Goal: Book appointment/travel/reservation

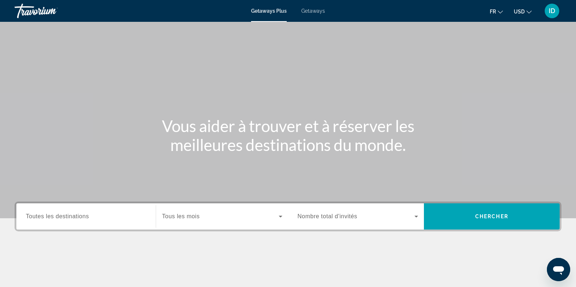
click at [86, 212] on div "Search widget" at bounding box center [86, 216] width 121 height 21
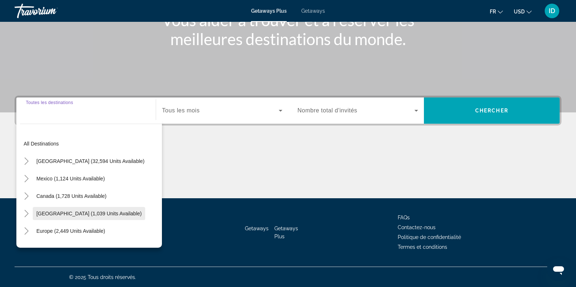
scroll to position [106, 0]
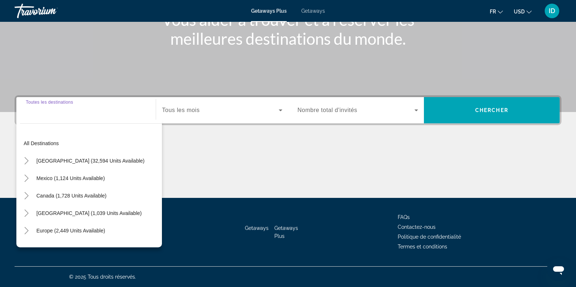
click at [99, 117] on div "Search widget" at bounding box center [86, 110] width 121 height 21
click at [56, 119] on div "Search widget" at bounding box center [86, 110] width 121 height 21
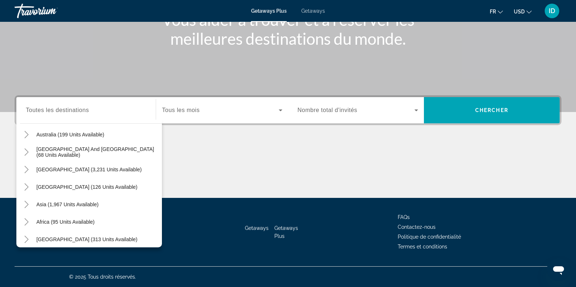
scroll to position [118, 0]
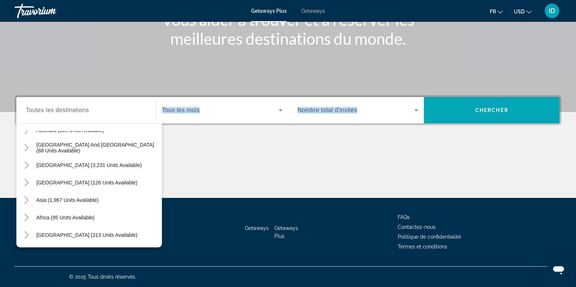
drag, startPoint x: 163, startPoint y: 234, endPoint x: 159, endPoint y: 143, distance: 90.7
click at [159, 143] on div "Passer au contenu principal Getaways Plus Getaways fr English Español Français …" at bounding box center [288, 37] width 576 height 287
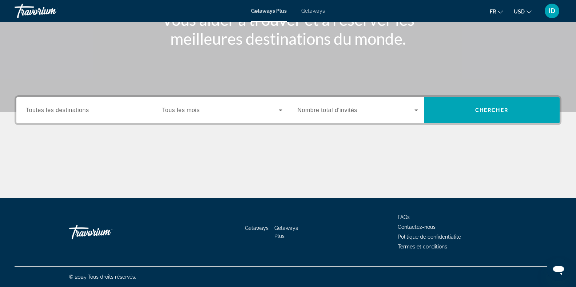
click at [88, 111] on span "Toutes les destinations" at bounding box center [57, 110] width 63 height 6
click at [88, 111] on input "Destination Toutes les destinations" at bounding box center [86, 110] width 121 height 9
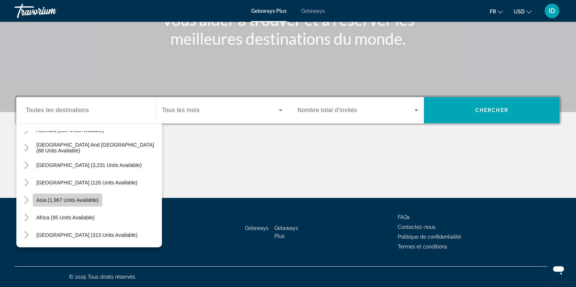
click at [62, 200] on span "Asia (1,967 units available)" at bounding box center [67, 200] width 62 height 6
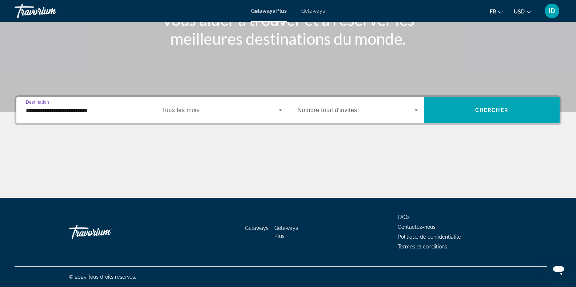
click at [122, 110] on input "**********" at bounding box center [86, 110] width 121 height 9
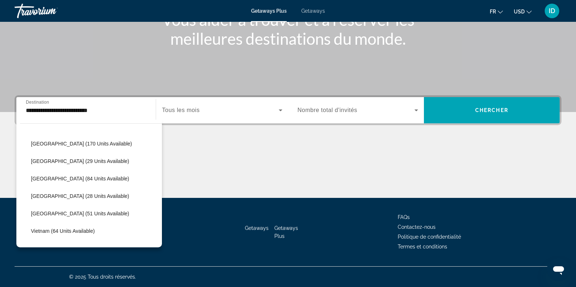
scroll to position [283, 0]
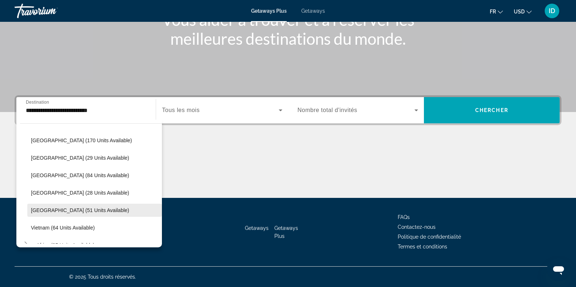
click at [94, 208] on span "[GEOGRAPHIC_DATA] (51 units available)" at bounding box center [80, 211] width 98 height 6
type input "**********"
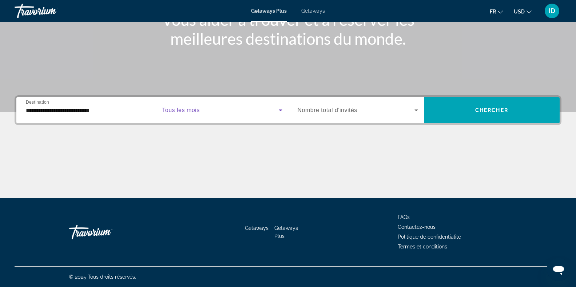
click at [279, 112] on icon "Search widget" at bounding box center [280, 110] width 9 height 9
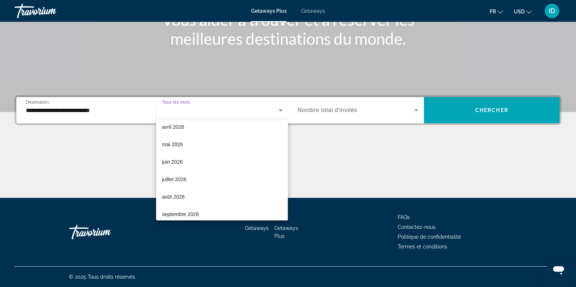
scroll to position [150, 0]
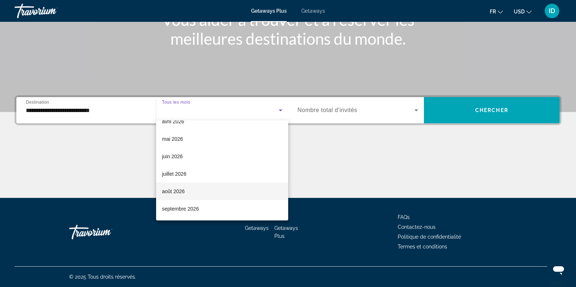
click at [194, 190] on mat-option "août 2026" at bounding box center [222, 191] width 132 height 17
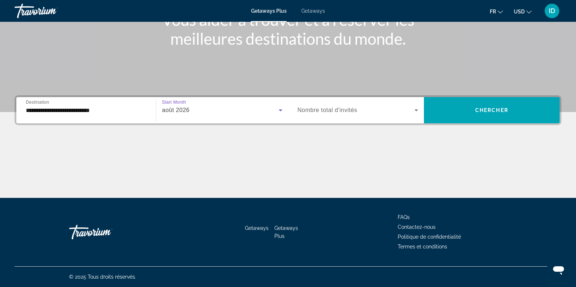
click at [388, 111] on span "Search widget" at bounding box center [356, 110] width 117 height 9
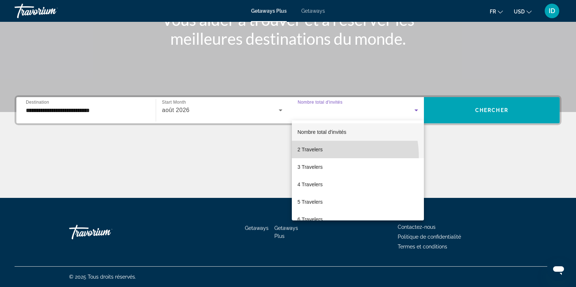
click at [323, 157] on mat-option "2 Travelers" at bounding box center [358, 149] width 132 height 17
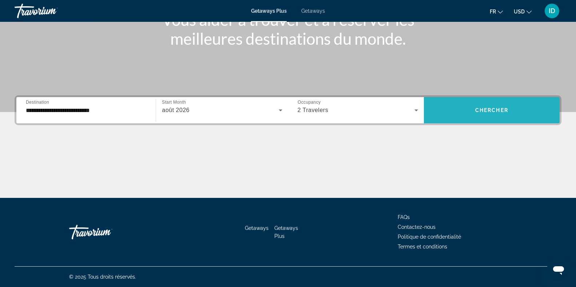
click at [470, 115] on span "Search widget" at bounding box center [492, 110] width 136 height 17
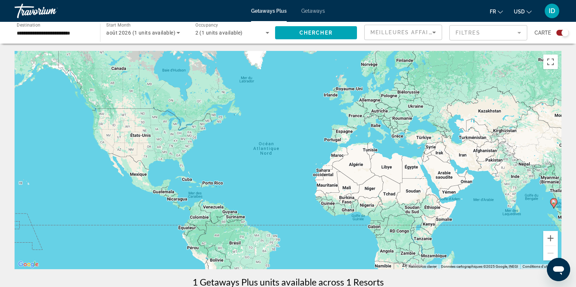
click at [559, 197] on div "Pour activer le glissement avec le clavier, appuyez sur Alt+Entrée. Une fois ce…" at bounding box center [288, 160] width 547 height 218
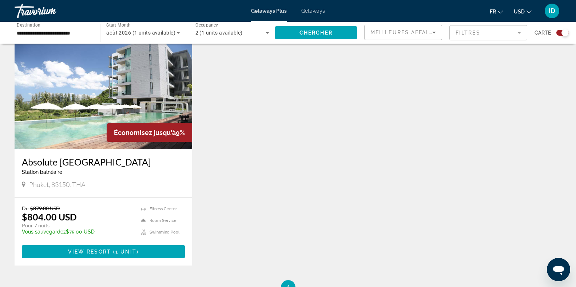
scroll to position [263, 0]
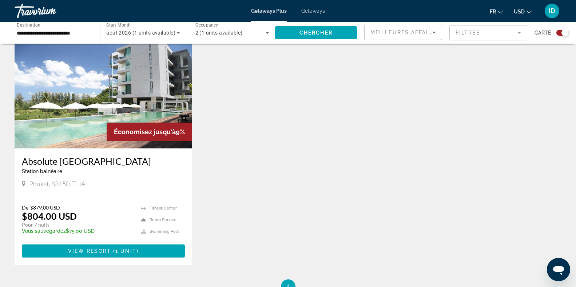
click at [115, 95] on img "Main content" at bounding box center [104, 90] width 178 height 117
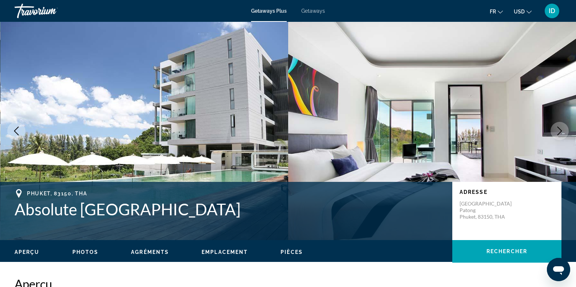
click at [560, 129] on icon "Next image" at bounding box center [560, 131] width 9 height 9
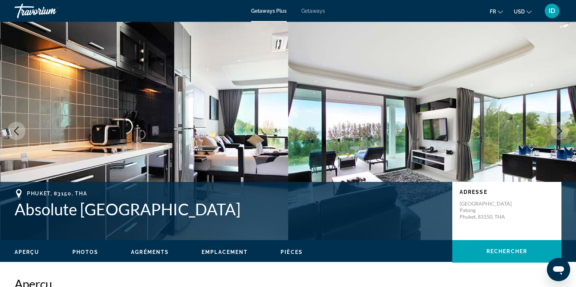
click at [560, 129] on icon "Next image" at bounding box center [560, 131] width 9 height 9
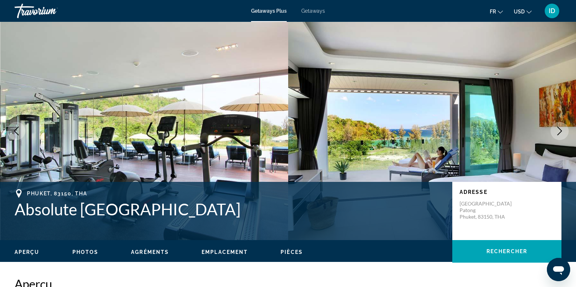
click at [560, 129] on icon "Next image" at bounding box center [560, 131] width 9 height 9
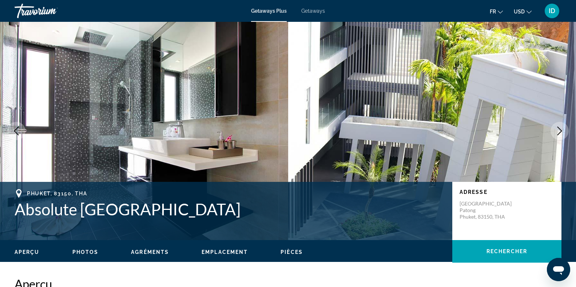
click at [560, 129] on icon "Next image" at bounding box center [560, 131] width 9 height 9
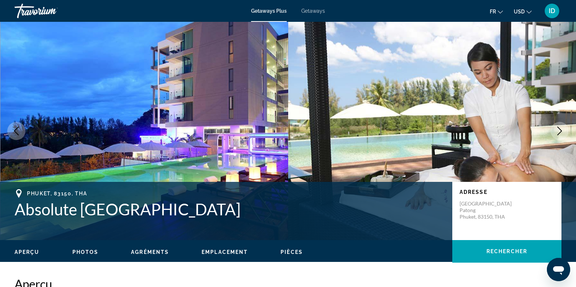
click at [560, 129] on icon "Next image" at bounding box center [560, 131] width 9 height 9
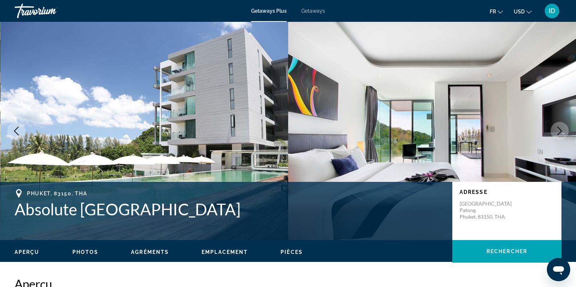
click at [560, 129] on icon "Next image" at bounding box center [560, 131] width 9 height 9
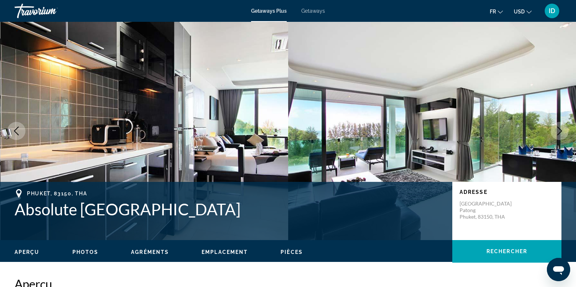
click at [560, 129] on icon "Next image" at bounding box center [560, 131] width 9 height 9
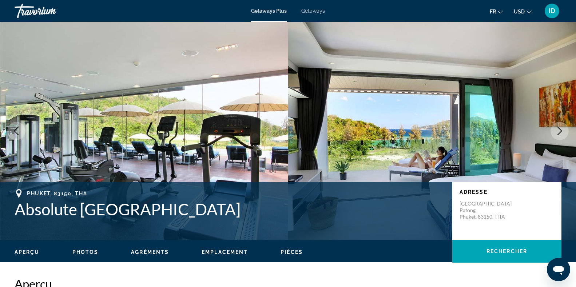
click at [560, 129] on icon "Next image" at bounding box center [560, 131] width 9 height 9
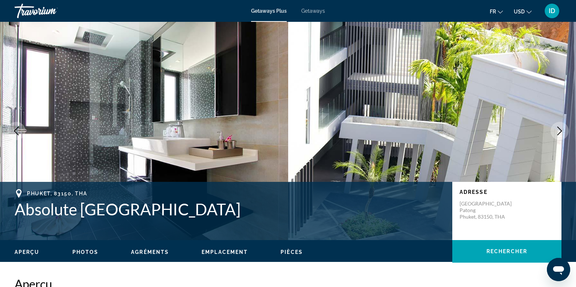
click at [560, 129] on icon "Next image" at bounding box center [560, 131] width 9 height 9
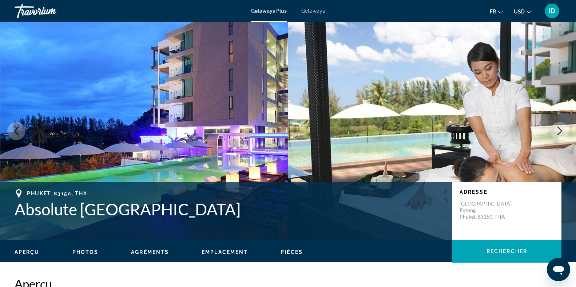
click at [560, 129] on icon "Next image" at bounding box center [560, 131] width 9 height 9
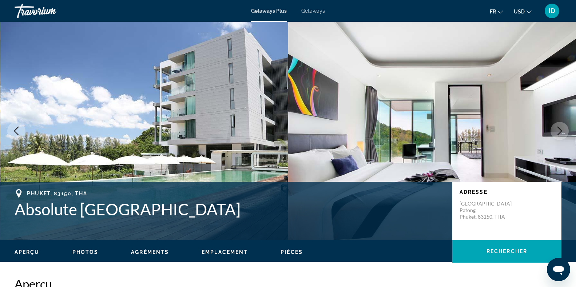
click at [556, 127] on icon "Next image" at bounding box center [560, 131] width 9 height 9
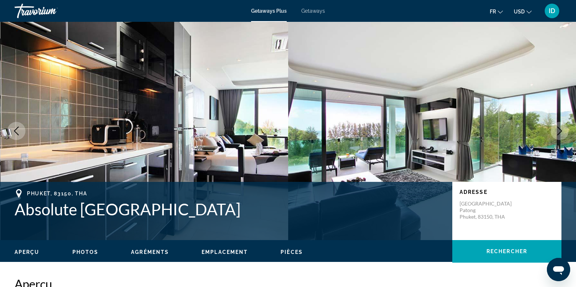
click at [309, 10] on span "Getaways" at bounding box center [313, 11] width 24 height 6
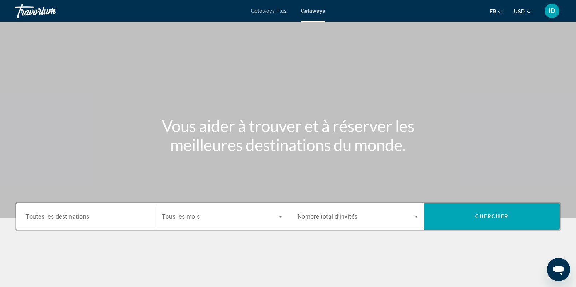
click at [78, 214] on span "Toutes les destinations" at bounding box center [58, 216] width 64 height 7
click at [78, 214] on input "Destination Toutes les destinations" at bounding box center [86, 217] width 121 height 9
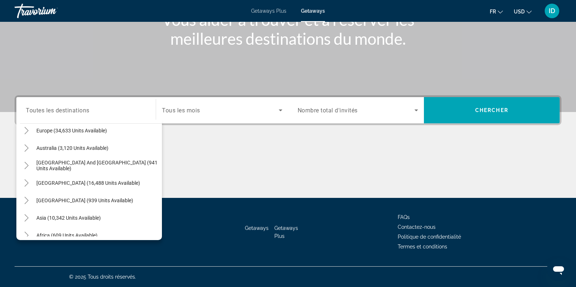
scroll to position [99, 0]
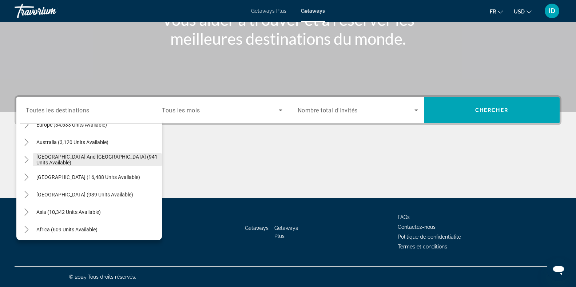
click at [110, 161] on span "[GEOGRAPHIC_DATA] and [GEOGRAPHIC_DATA] (941 units available)" at bounding box center [97, 160] width 122 height 12
type input "**********"
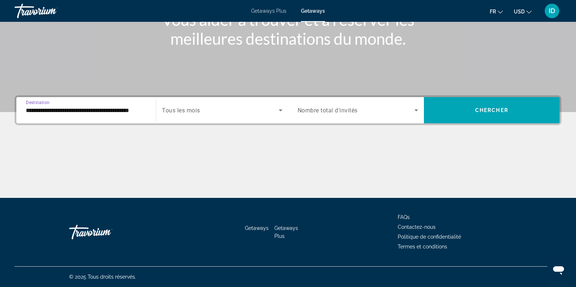
click at [191, 111] on span "Tous les mois" at bounding box center [181, 110] width 38 height 7
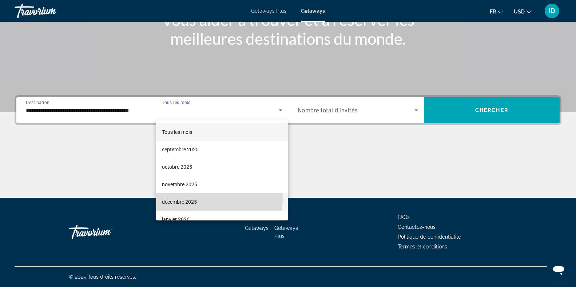
click at [172, 198] on span "décembre 2025" at bounding box center [179, 202] width 35 height 9
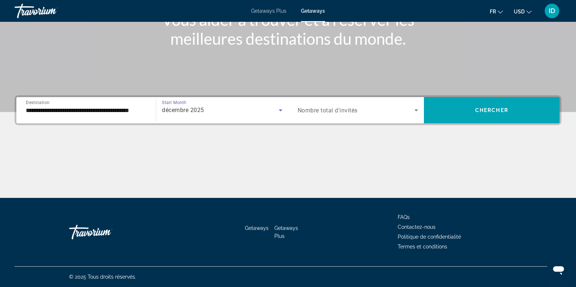
click at [372, 107] on span "Search widget" at bounding box center [356, 110] width 117 height 9
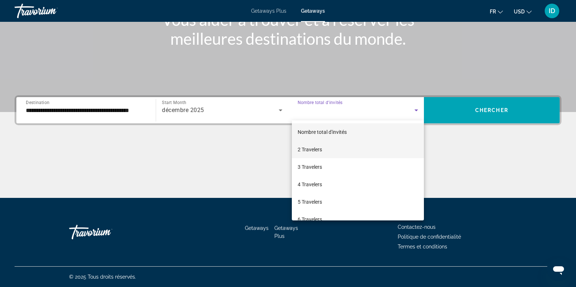
click at [303, 154] on mat-option "2 Travelers" at bounding box center [358, 149] width 132 height 17
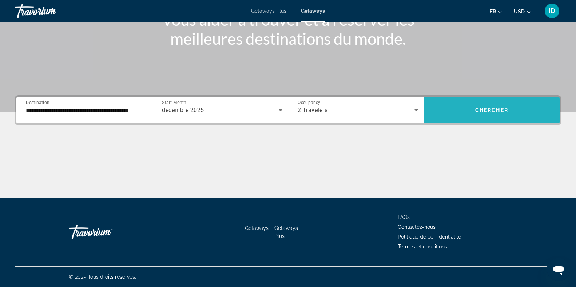
click at [486, 110] on span "Chercher" at bounding box center [492, 110] width 33 height 6
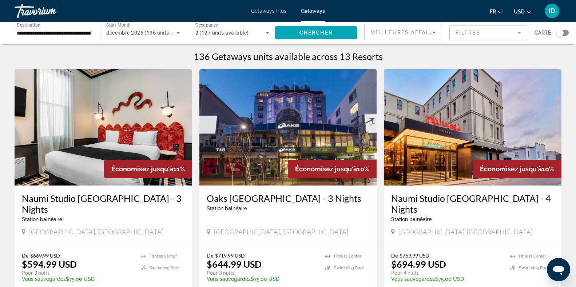
click at [86, 33] on input "**********" at bounding box center [54, 33] width 74 height 9
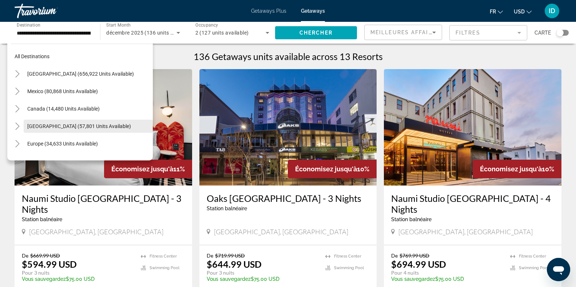
click at [82, 125] on span "[GEOGRAPHIC_DATA] (57,801 units available)" at bounding box center [79, 126] width 104 height 6
type input "**********"
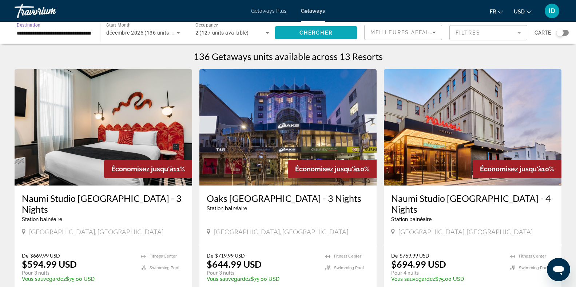
click at [290, 32] on span "Search widget" at bounding box center [316, 32] width 82 height 17
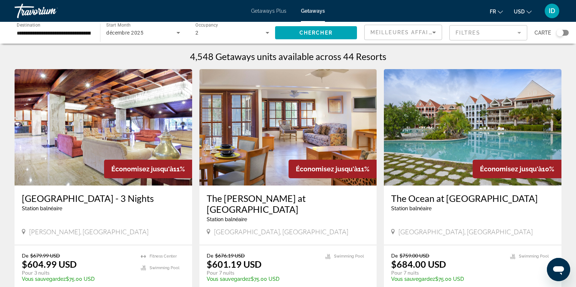
click at [423, 32] on span "Meilleures affaires" at bounding box center [406, 32] width 70 height 6
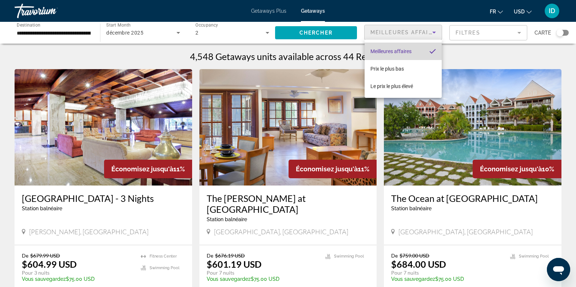
click at [397, 53] on span "Meilleures affaires" at bounding box center [391, 51] width 41 height 6
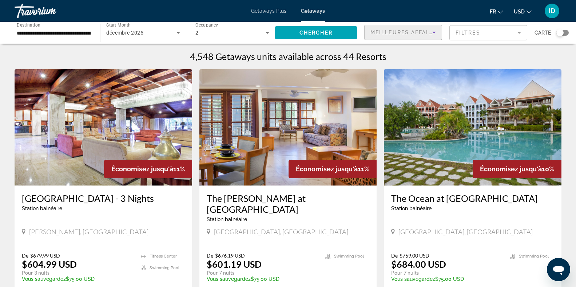
click at [411, 36] on div "Meilleures affaires" at bounding box center [402, 32] width 62 height 9
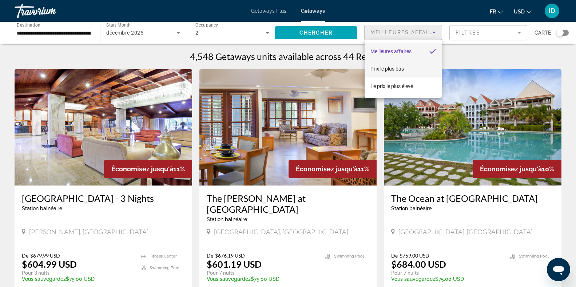
click at [386, 70] on span "Prix ​​le plus bas" at bounding box center [387, 69] width 33 height 6
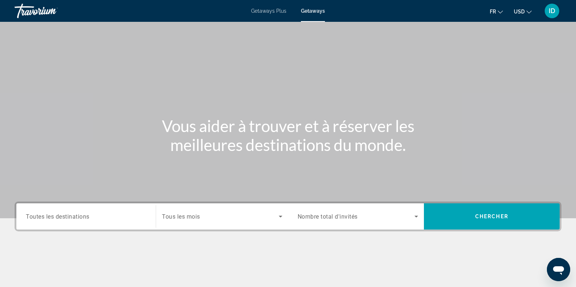
click at [497, 14] on button "fr English Español Français Italiano Português русский" at bounding box center [496, 11] width 13 height 11
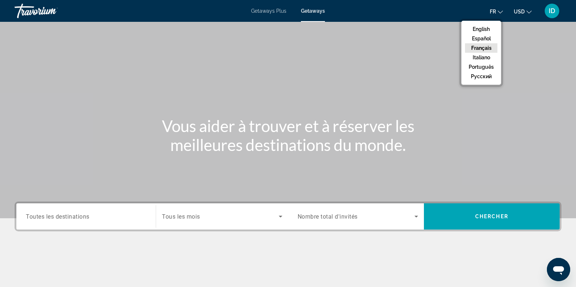
click at [481, 46] on button "Français" at bounding box center [481, 47] width 32 height 9
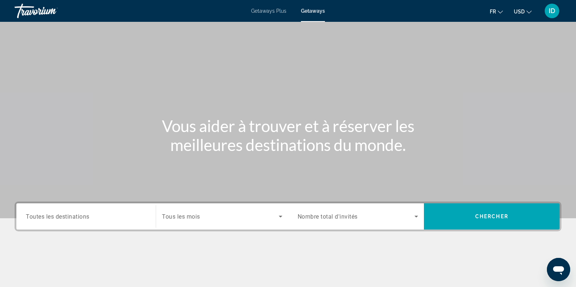
click at [525, 10] on button "USD USD ($) MXN (Mex$) CAD (Can$) GBP (£) EUR (€) AUD (A$) NZD (NZ$) CNY (CN¥)" at bounding box center [523, 11] width 18 height 11
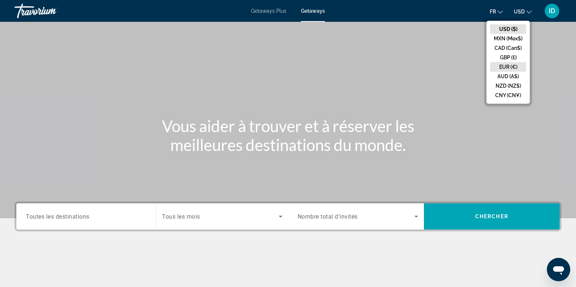
click at [512, 66] on button "EUR (€)" at bounding box center [508, 66] width 36 height 9
